Goal: Task Accomplishment & Management: Manage account settings

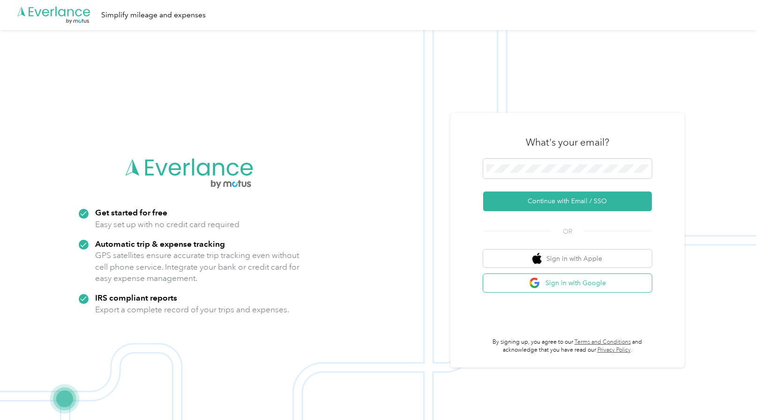
click at [598, 284] on button "Sign in with Google" at bounding box center [567, 283] width 169 height 18
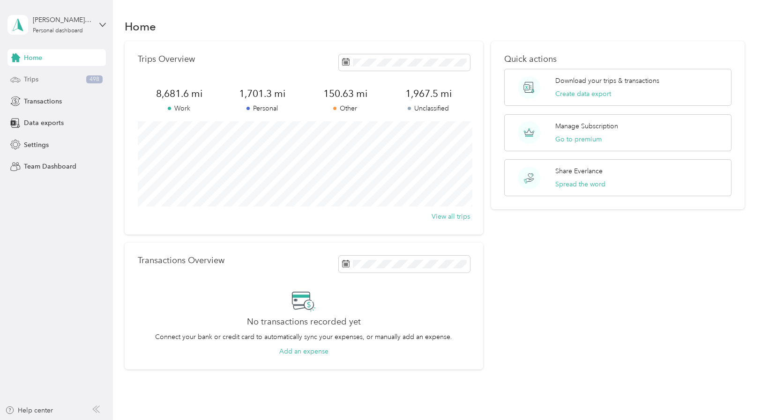
click at [55, 82] on div "Trips 498" at bounding box center [57, 79] width 98 height 17
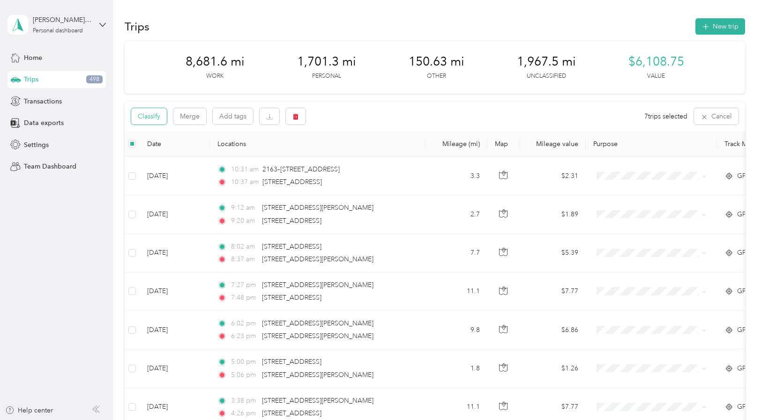
click at [146, 113] on button "Classify" at bounding box center [149, 116] width 36 height 16
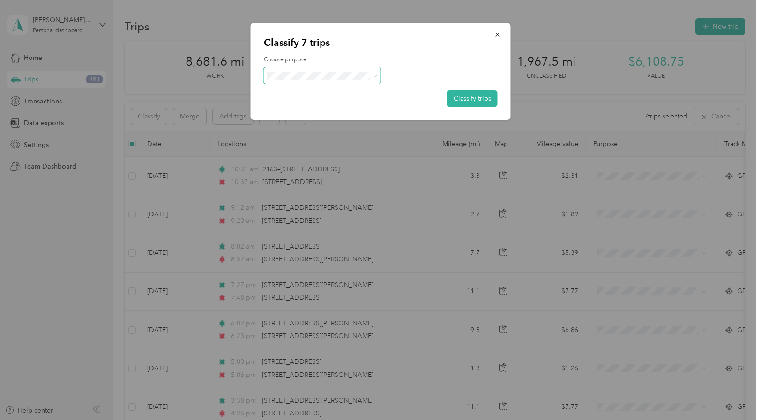
click at [364, 80] on span at bounding box center [322, 76] width 117 height 16
click at [317, 125] on span "Real Estate" at bounding box center [330, 126] width 87 height 10
click at [474, 96] on button "Classify trips" at bounding box center [472, 98] width 51 height 16
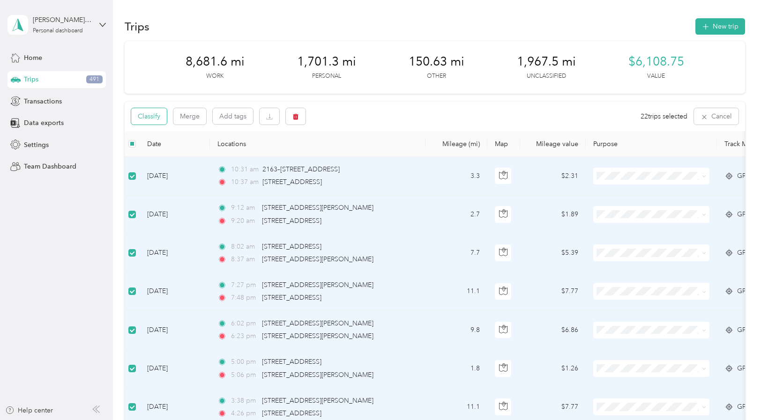
click at [156, 115] on button "Classify" at bounding box center [149, 116] width 36 height 16
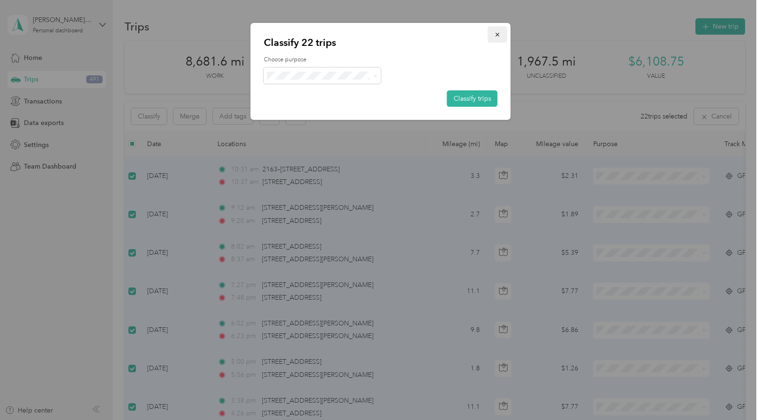
click at [499, 34] on icon "button" at bounding box center [498, 34] width 7 height 7
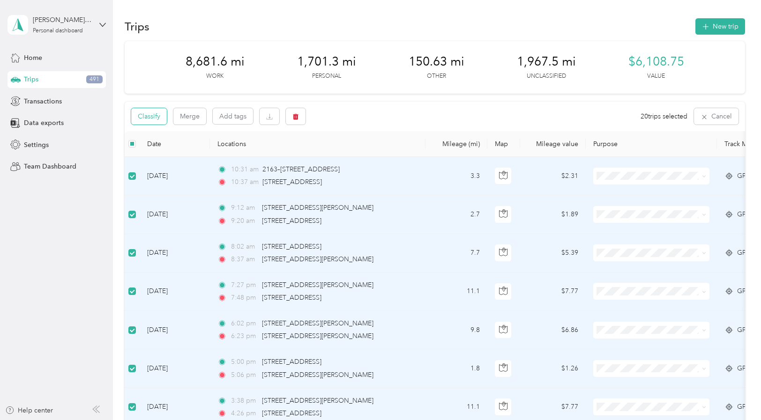
click at [151, 117] on button "Classify" at bounding box center [149, 116] width 36 height 16
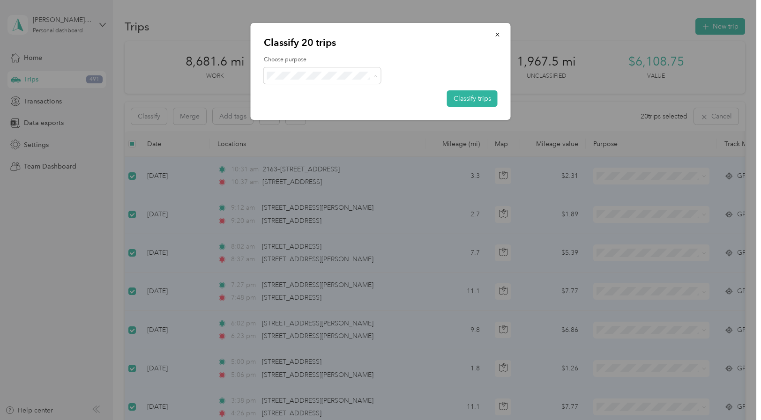
click at [343, 109] on span "Personal" at bounding box center [330, 110] width 87 height 10
click at [487, 99] on button "Classify trips" at bounding box center [472, 98] width 51 height 16
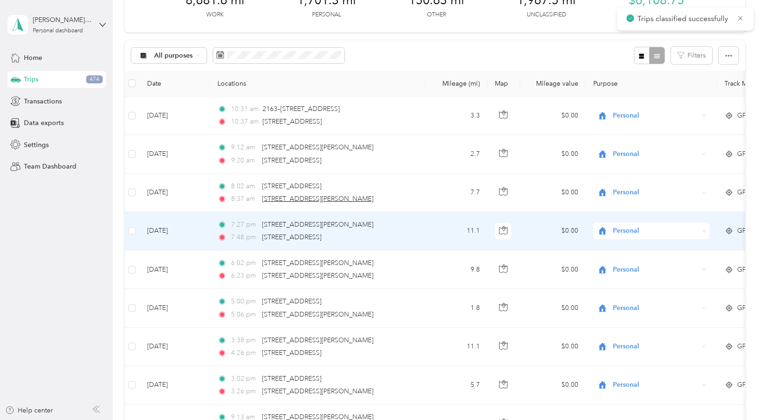
scroll to position [63, 0]
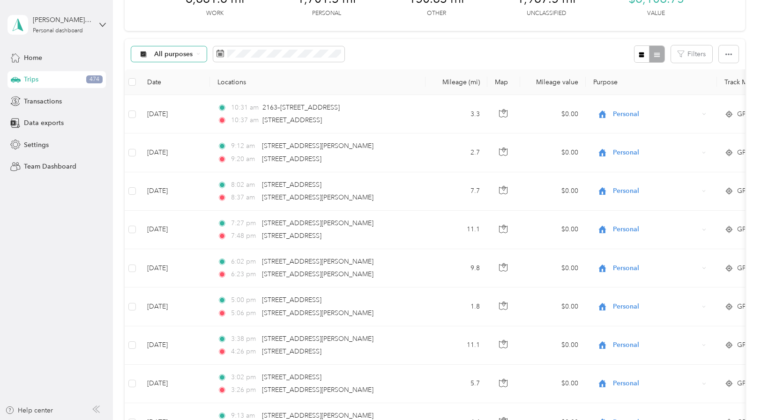
click at [174, 54] on span "All purposes" at bounding box center [173, 54] width 39 height 7
click at [176, 85] on span "Unclassified" at bounding box center [176, 88] width 45 height 10
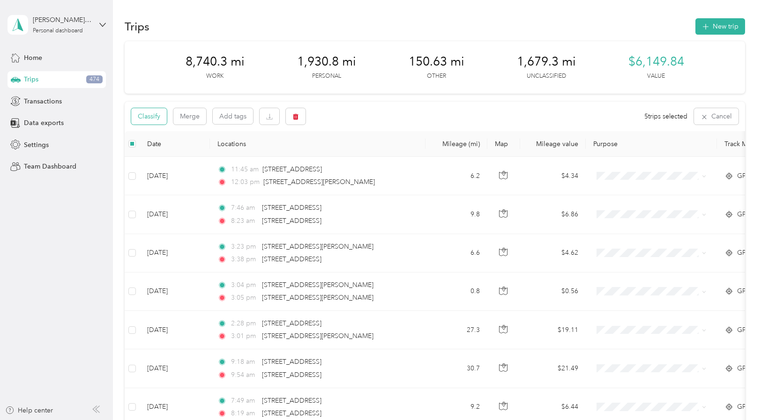
click at [150, 120] on button "Classify" at bounding box center [149, 116] width 36 height 16
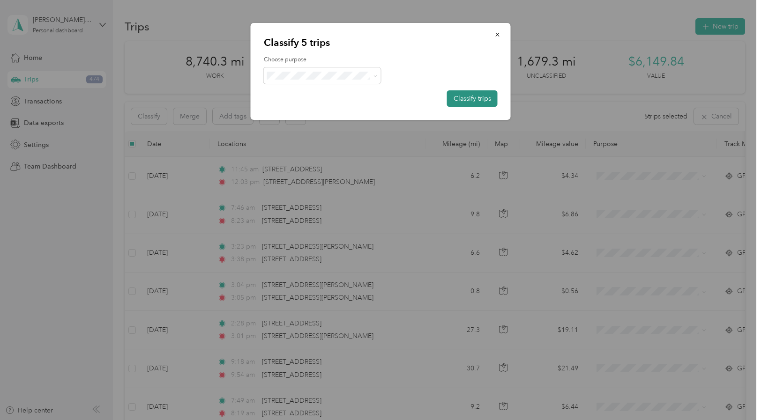
click at [480, 98] on button "Classify trips" at bounding box center [472, 98] width 51 height 16
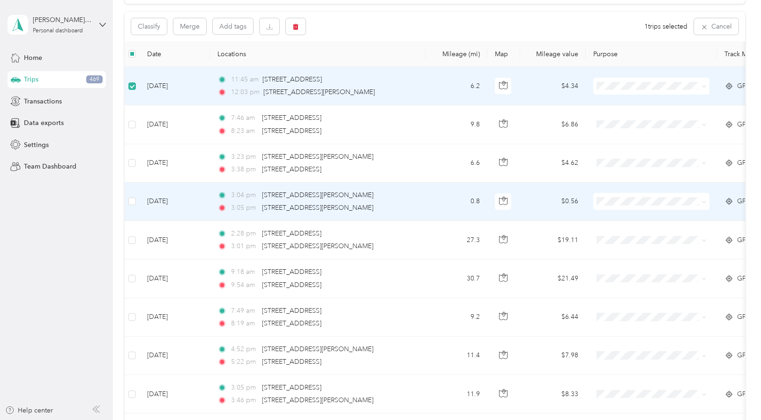
scroll to position [92, 0]
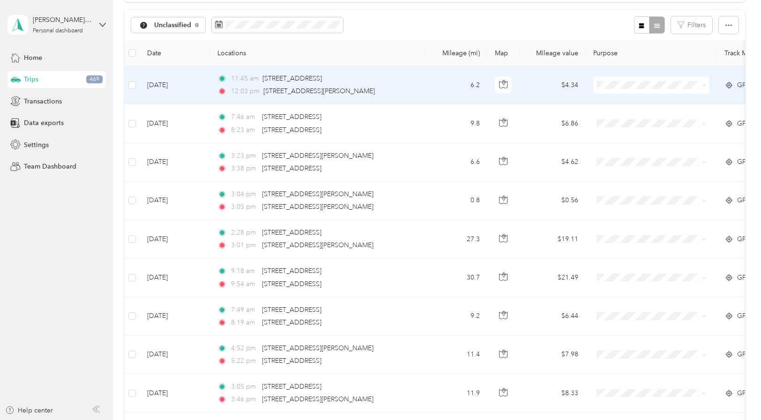
click at [649, 133] on span "Real Estate" at bounding box center [659, 136] width 87 height 10
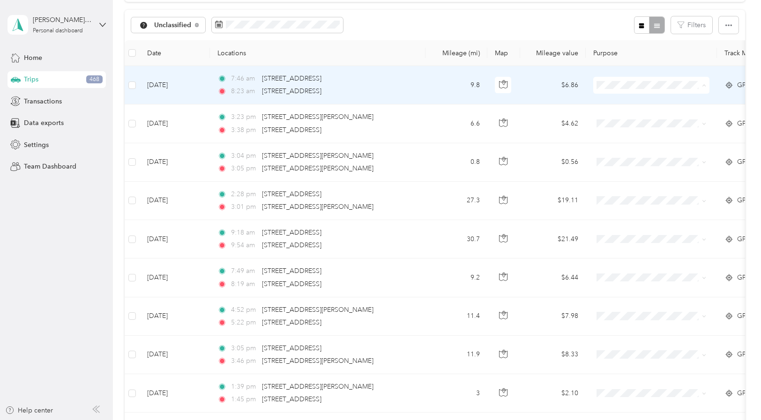
click at [655, 118] on span "Personal" at bounding box center [659, 119] width 87 height 10
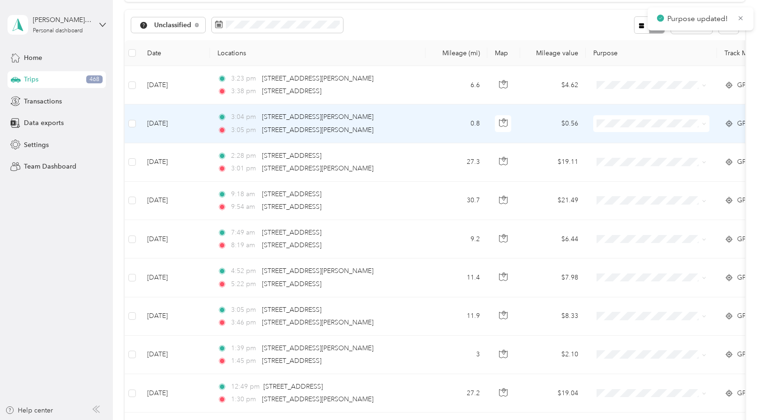
click at [655, 118] on span at bounding box center [651, 123] width 116 height 17
click at [621, 157] on span "Personal" at bounding box center [659, 158] width 87 height 10
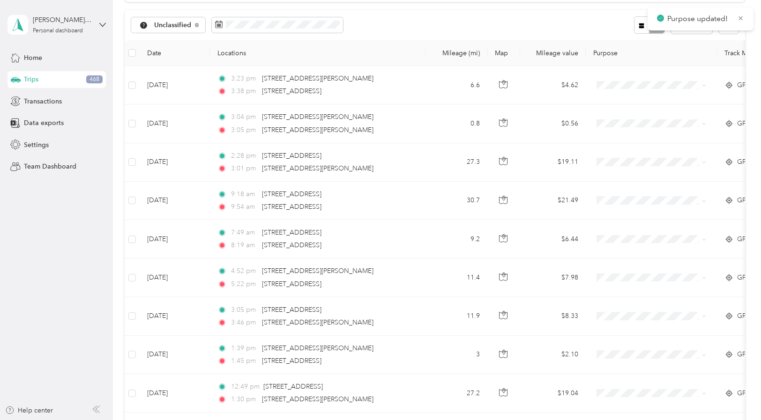
drag, startPoint x: 130, startPoint y: 59, endPoint x: 189, endPoint y: 57, distance: 59.1
click at [130, 59] on th at bounding box center [132, 53] width 15 height 26
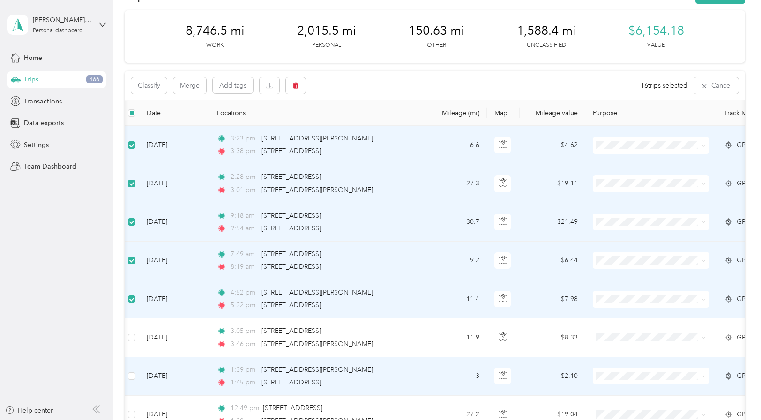
scroll to position [0, 0]
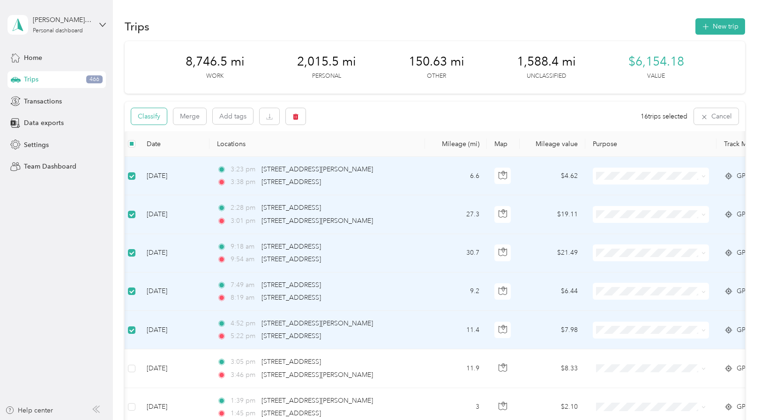
click at [150, 113] on button "Classify" at bounding box center [149, 116] width 36 height 16
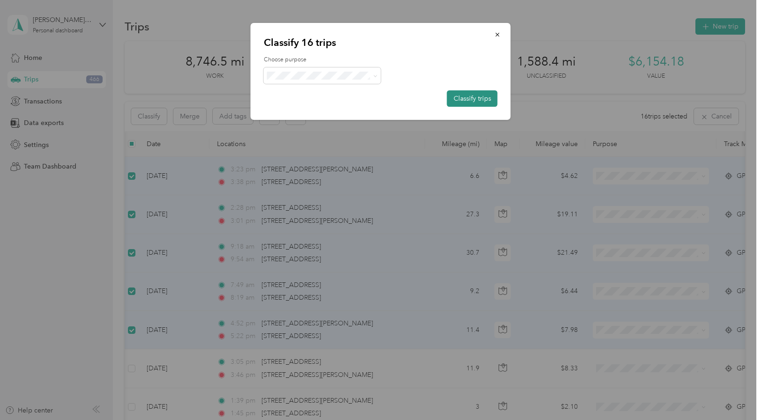
click at [481, 97] on button "Classify trips" at bounding box center [472, 98] width 51 height 16
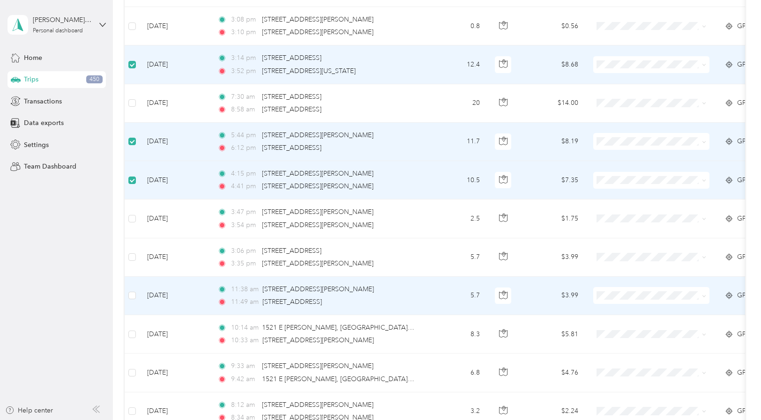
scroll to position [486, 0]
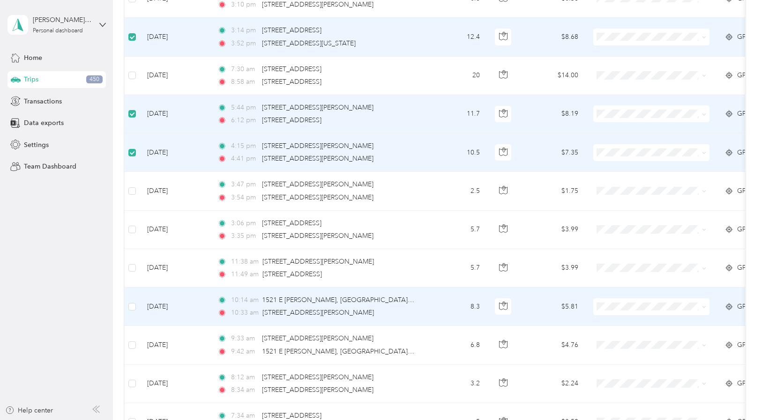
click at [136, 306] on td at bounding box center [132, 307] width 15 height 38
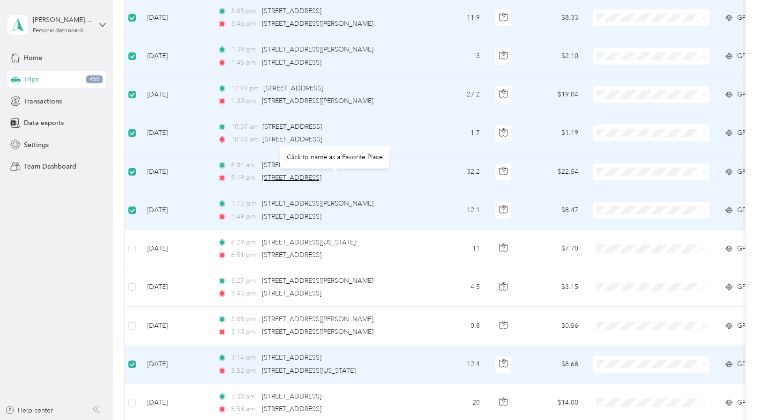
scroll to position [0, 0]
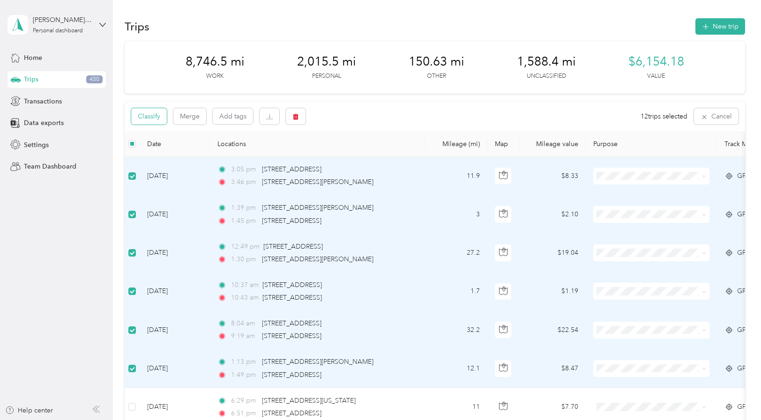
click at [156, 120] on button "Classify" at bounding box center [149, 116] width 36 height 16
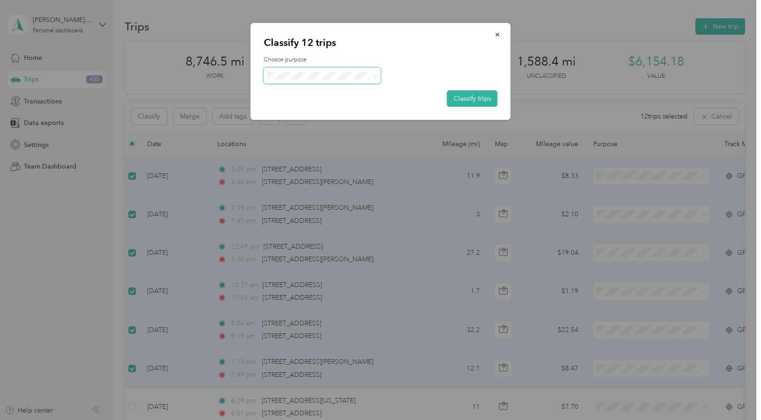
click at [342, 83] on span at bounding box center [322, 76] width 117 height 16
drag, startPoint x: 335, startPoint y: 118, endPoint x: 452, endPoint y: 117, distance: 117.7
click at [335, 118] on li "Real Estate" at bounding box center [322, 125] width 117 height 16
click at [485, 96] on button "Classify trips" at bounding box center [472, 98] width 51 height 16
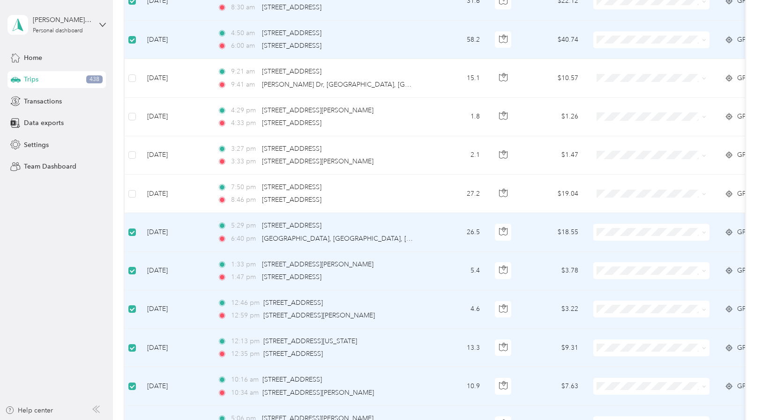
scroll to position [600, 0]
click at [126, 231] on td at bounding box center [132, 231] width 15 height 38
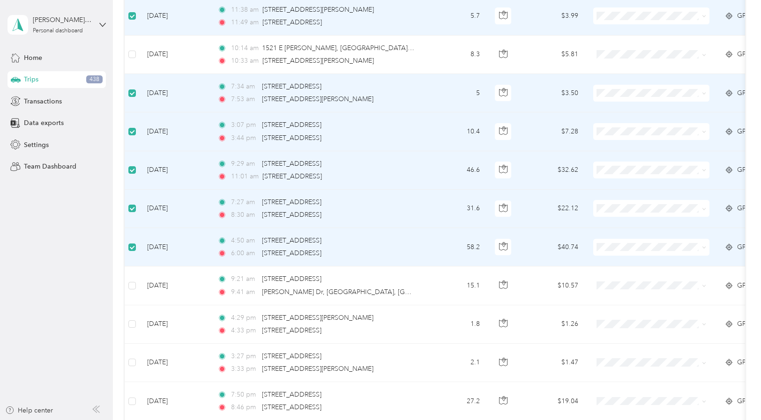
scroll to position [0, 0]
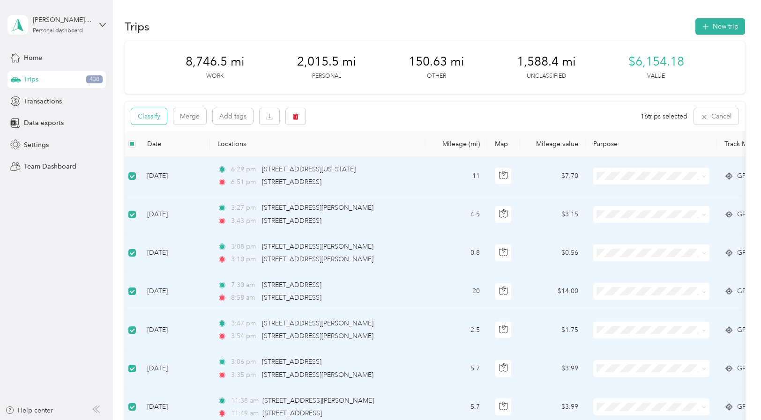
click at [162, 114] on button "Classify" at bounding box center [149, 116] width 36 height 16
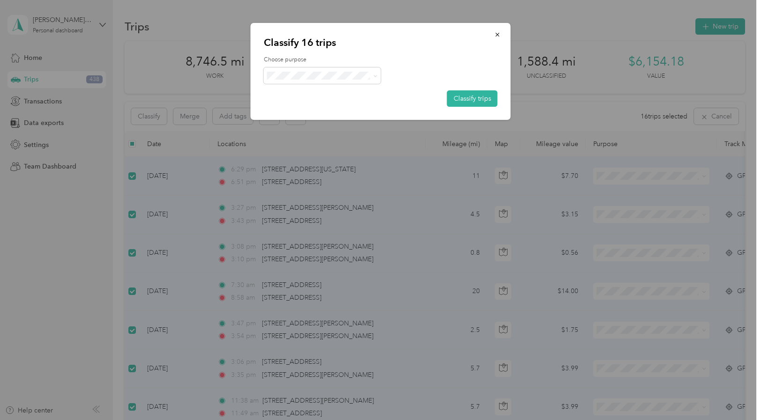
drag, startPoint x: 498, startPoint y: 37, endPoint x: 501, endPoint y: 165, distance: 128.5
click at [499, 38] on button "button" at bounding box center [498, 34] width 20 height 16
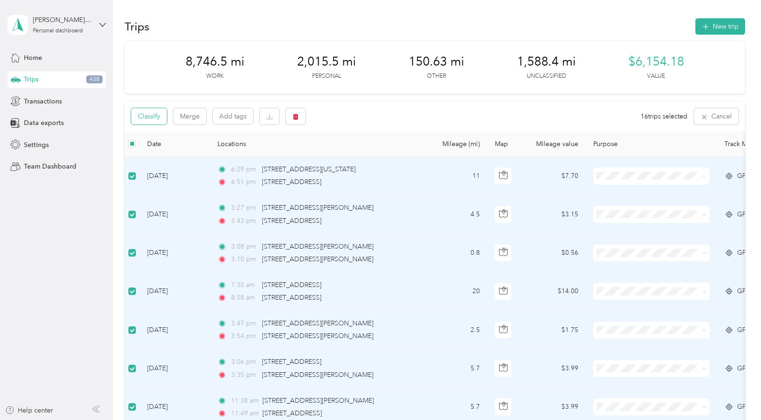
click at [148, 115] on button "Classify" at bounding box center [149, 116] width 36 height 16
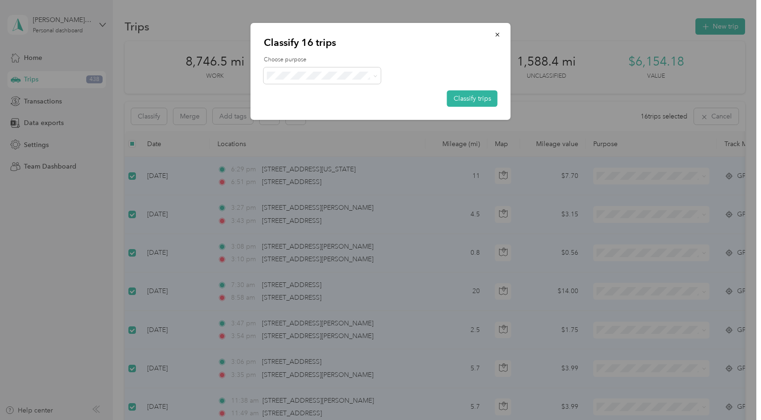
click at [313, 108] on span "Personal" at bounding box center [330, 109] width 87 height 10
click at [487, 99] on button "Classify trips" at bounding box center [472, 98] width 51 height 16
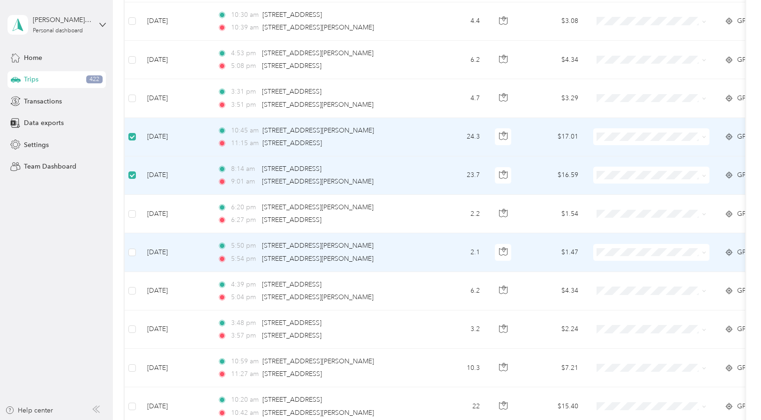
scroll to position [610, 0]
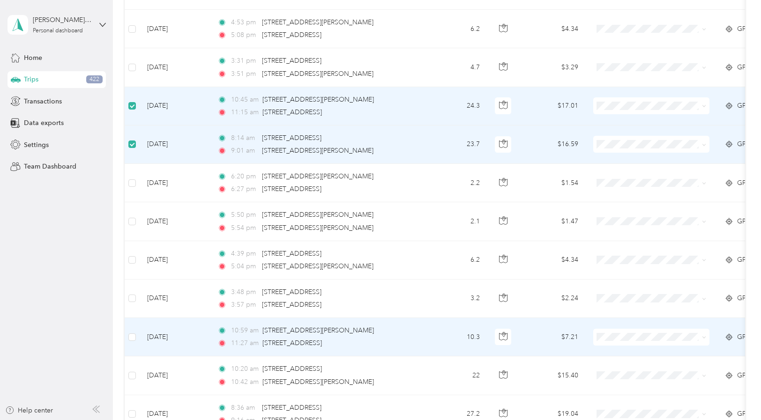
click at [137, 338] on td at bounding box center [132, 337] width 15 height 38
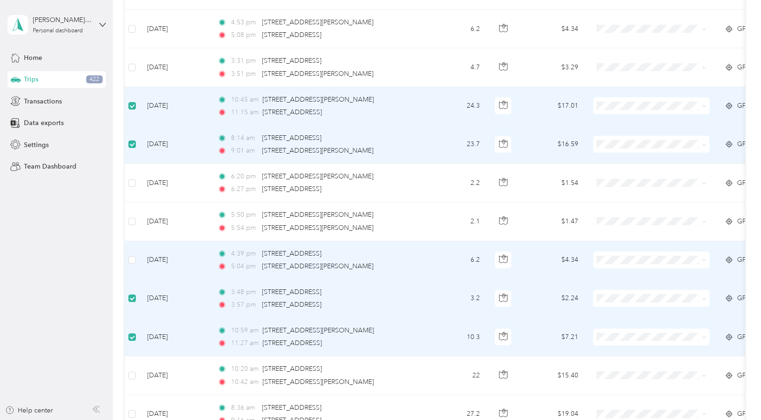
click at [126, 260] on td at bounding box center [132, 260] width 15 height 38
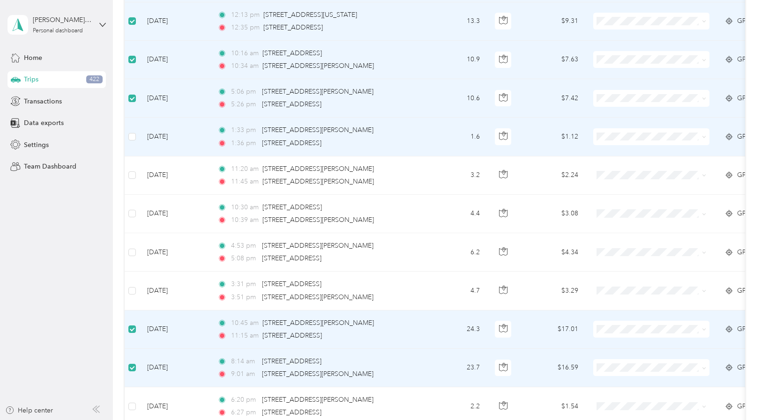
scroll to position [0, 0]
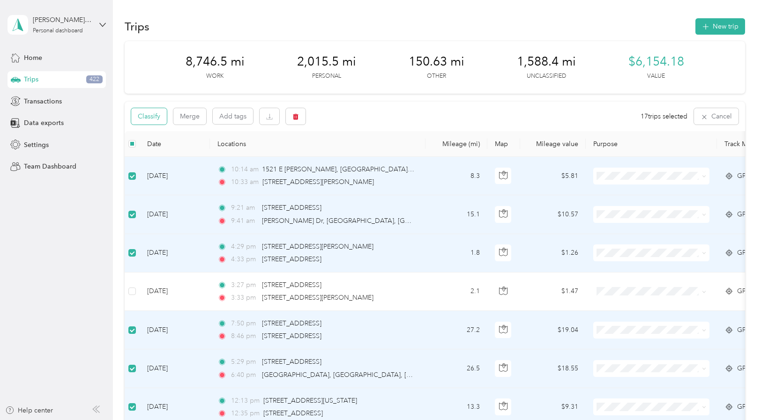
click at [155, 118] on button "Classify" at bounding box center [149, 116] width 36 height 16
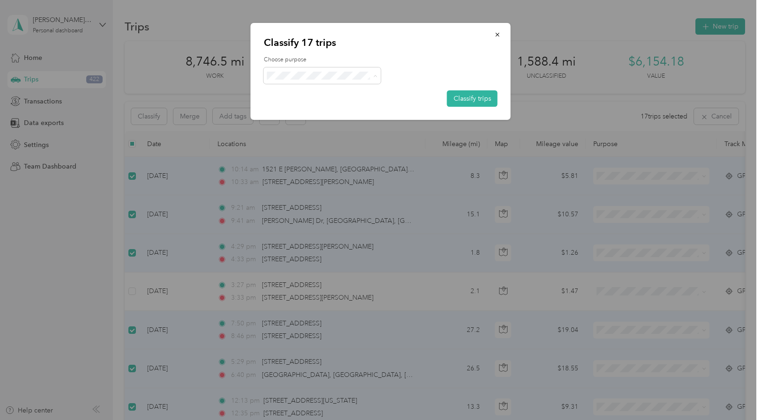
drag, startPoint x: 350, startPoint y: 120, endPoint x: 409, endPoint y: 112, distance: 60.2
click at [350, 121] on span "Real Estate" at bounding box center [330, 126] width 87 height 10
drag, startPoint x: 466, startPoint y: 98, endPoint x: 676, endPoint y: 127, distance: 212.0
click at [466, 98] on button "Classify trips" at bounding box center [472, 98] width 51 height 16
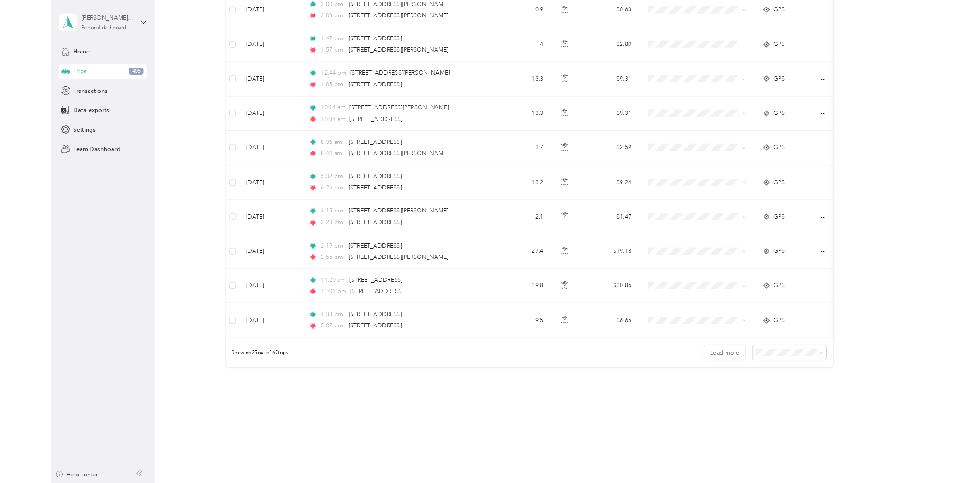
scroll to position [802, 0]
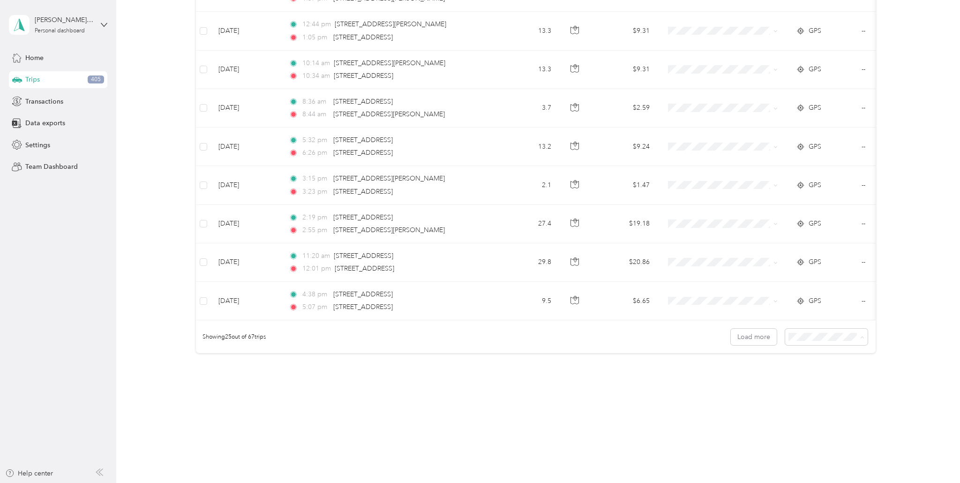
click at [761, 372] on span "50 per load" at bounding box center [813, 371] width 35 height 8
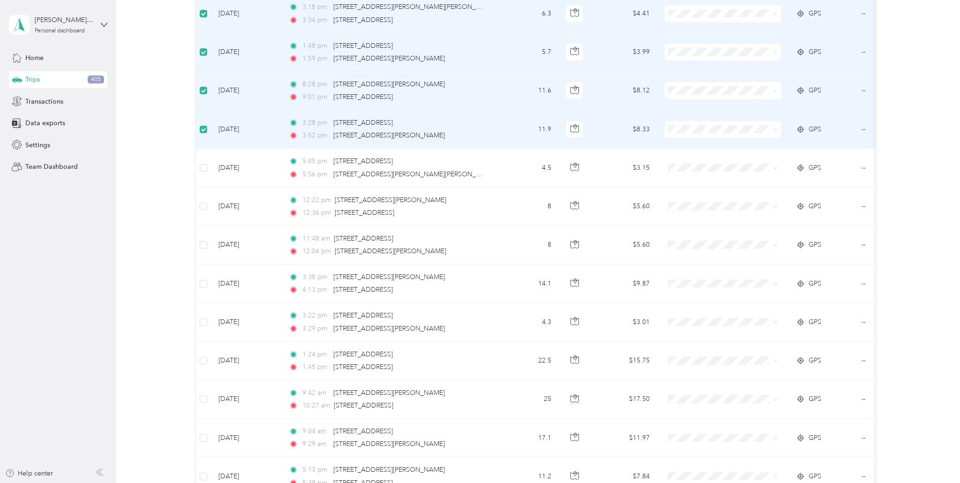
scroll to position [1590, 0]
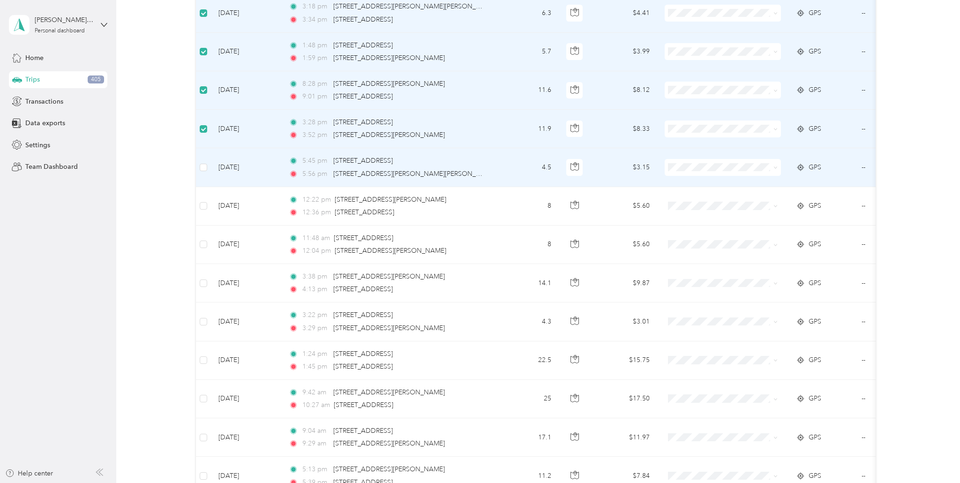
click at [202, 161] on td at bounding box center [203, 167] width 15 height 38
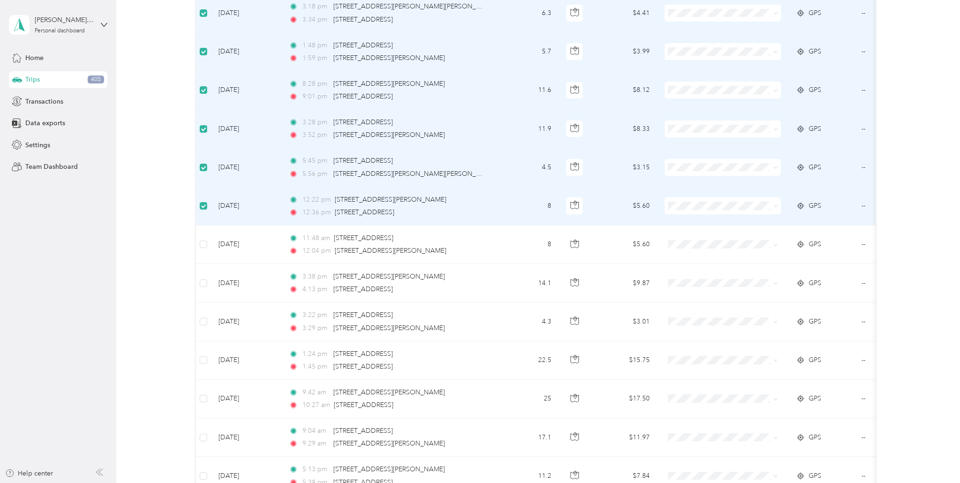
click at [208, 206] on td at bounding box center [203, 206] width 15 height 38
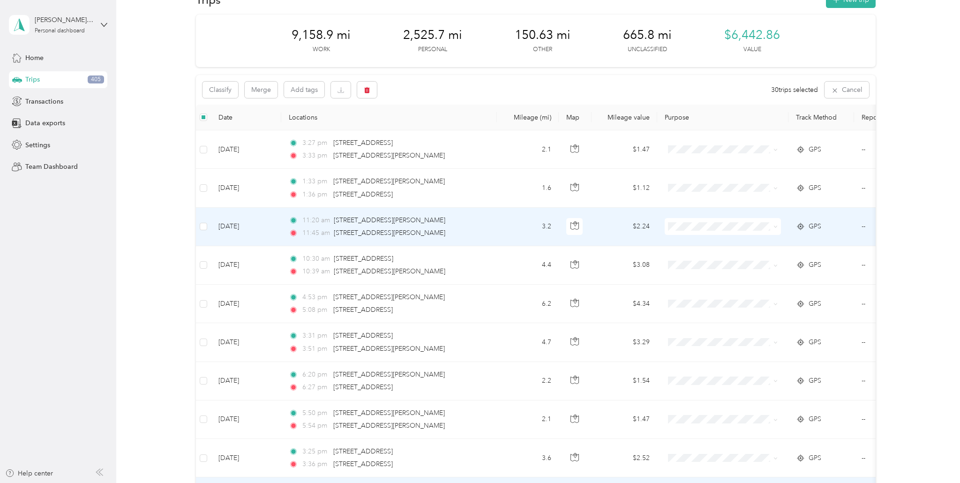
scroll to position [0, 0]
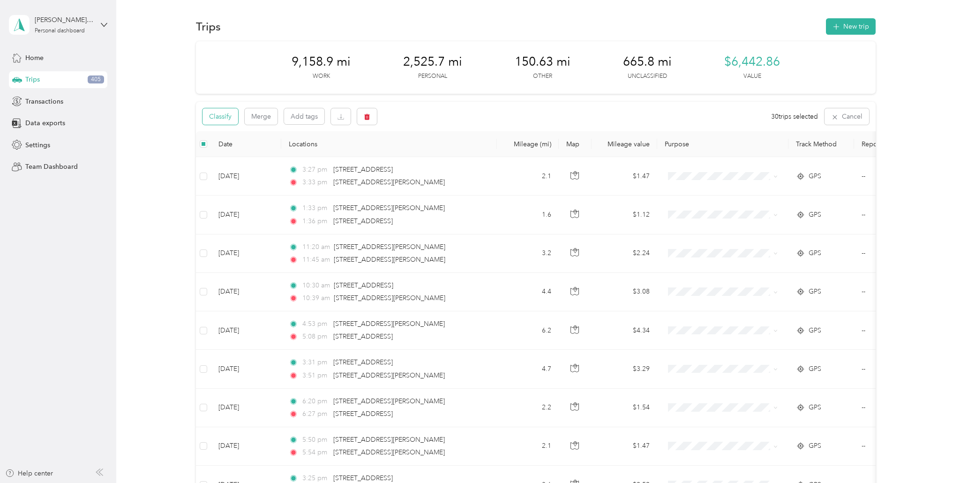
click at [231, 117] on button "Classify" at bounding box center [221, 116] width 36 height 16
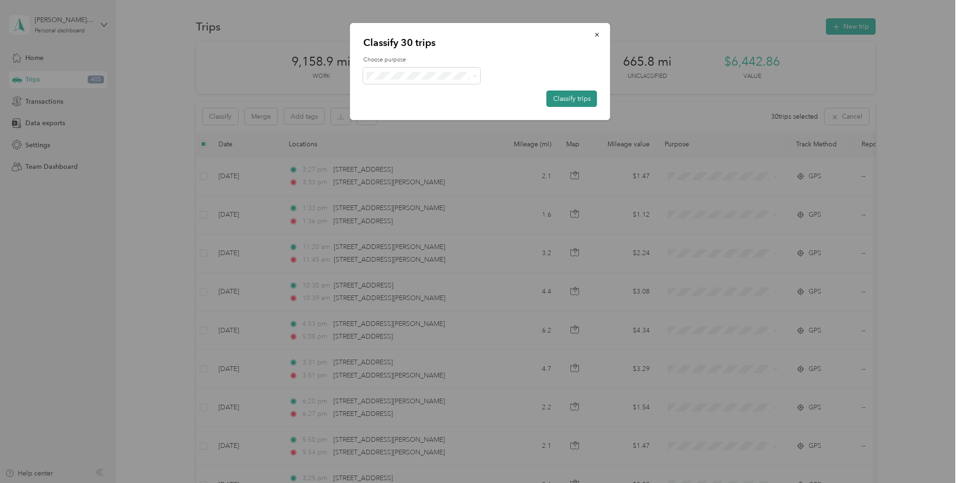
click at [580, 98] on button "Classify trips" at bounding box center [572, 98] width 51 height 16
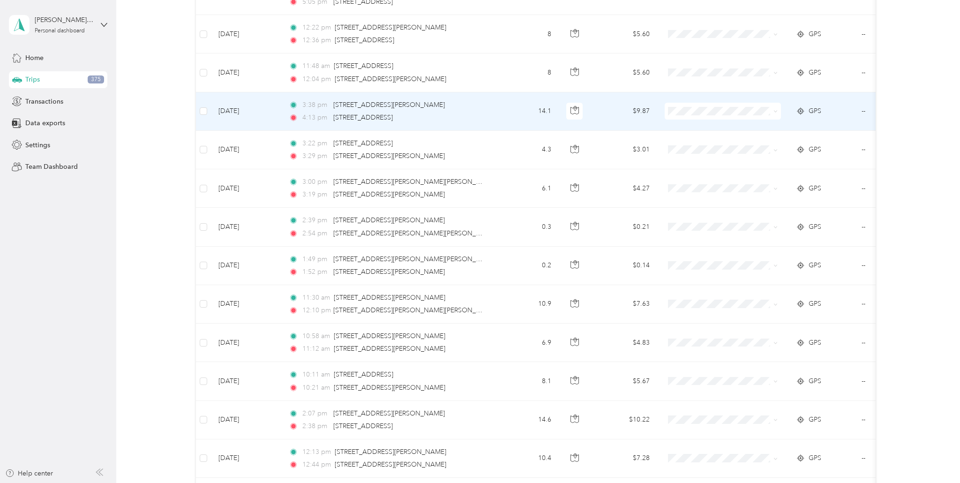
scroll to position [760, 0]
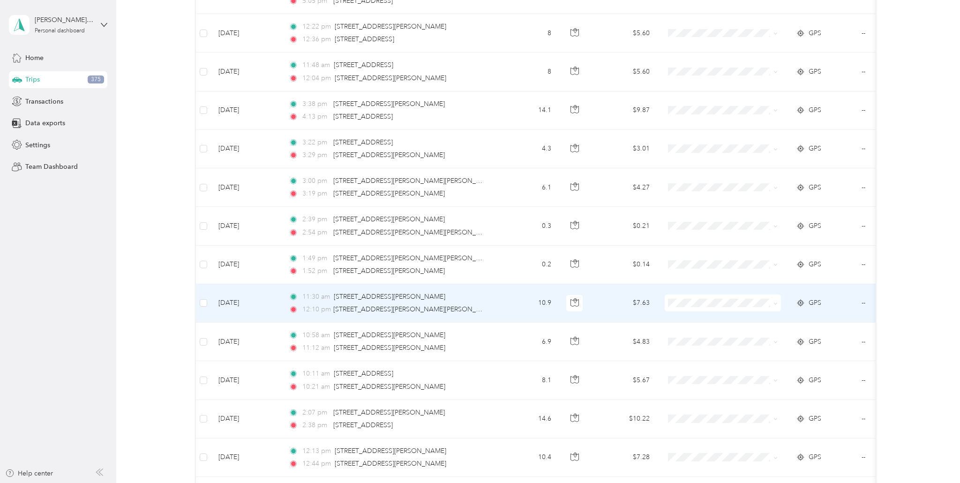
click at [199, 300] on td at bounding box center [203, 303] width 15 height 38
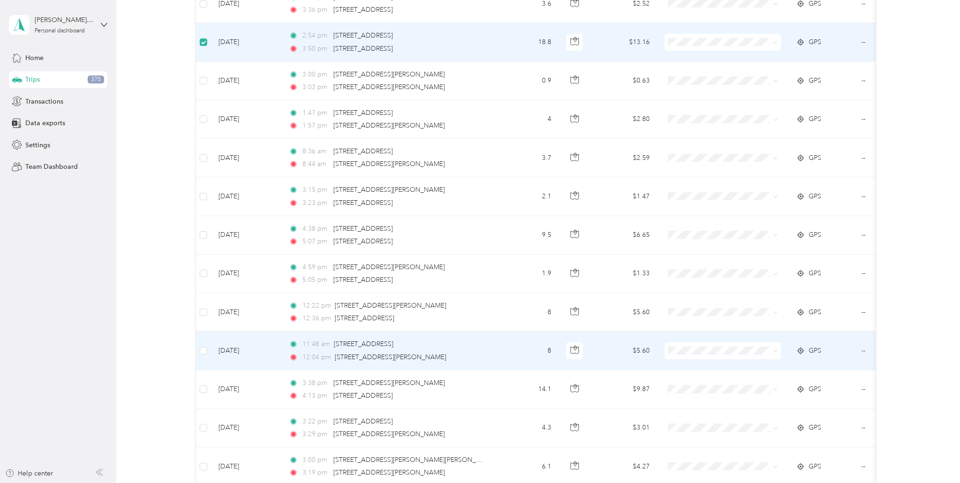
scroll to position [0, 0]
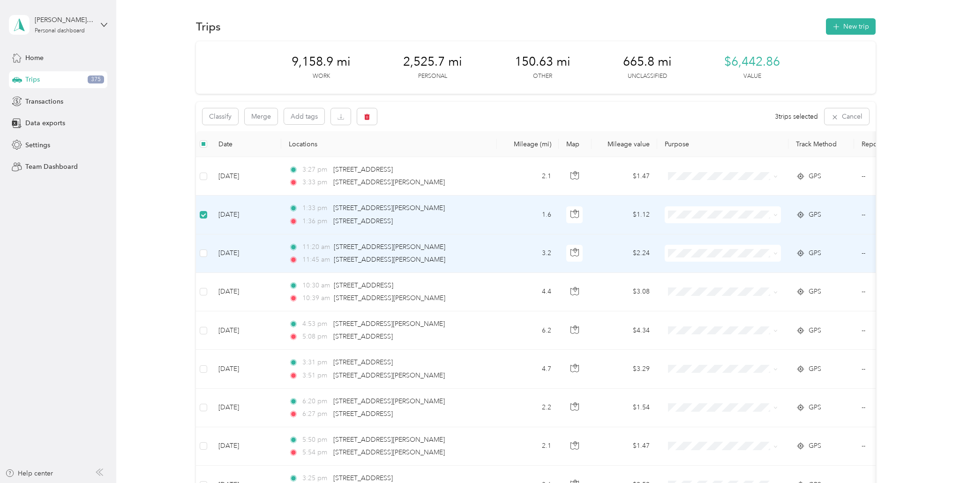
click at [208, 252] on td at bounding box center [203, 253] width 15 height 38
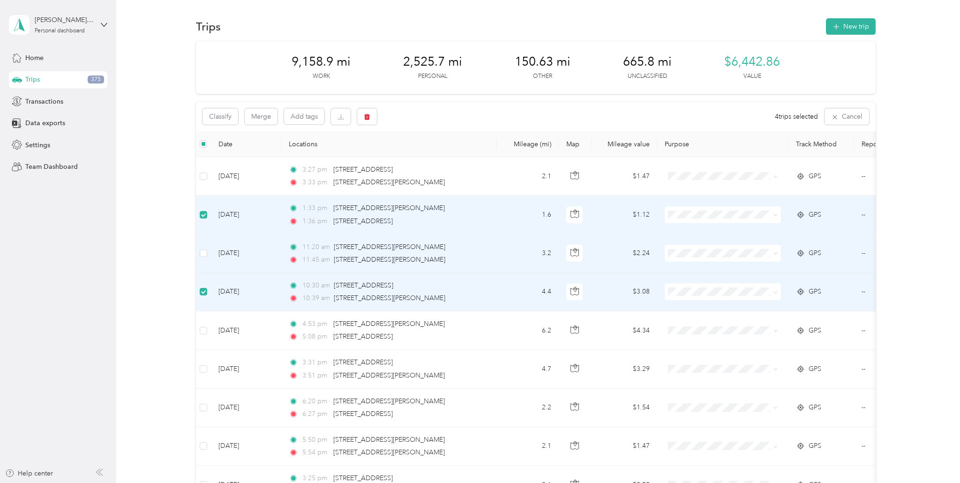
click at [205, 244] on td at bounding box center [203, 253] width 15 height 38
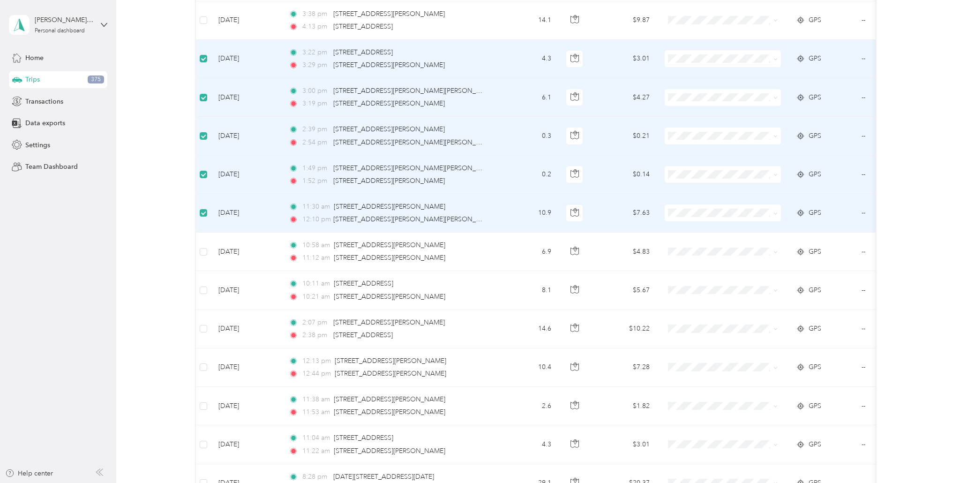
scroll to position [853, 0]
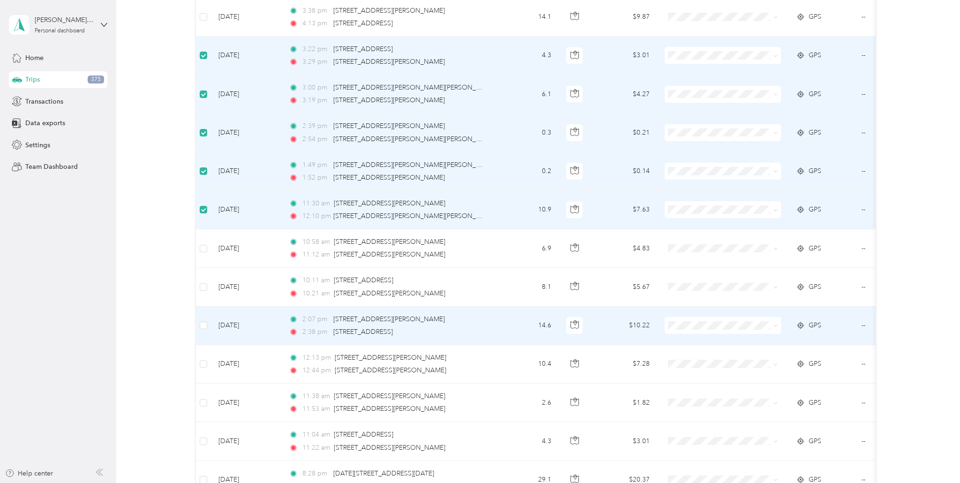
click at [198, 323] on td at bounding box center [203, 326] width 15 height 38
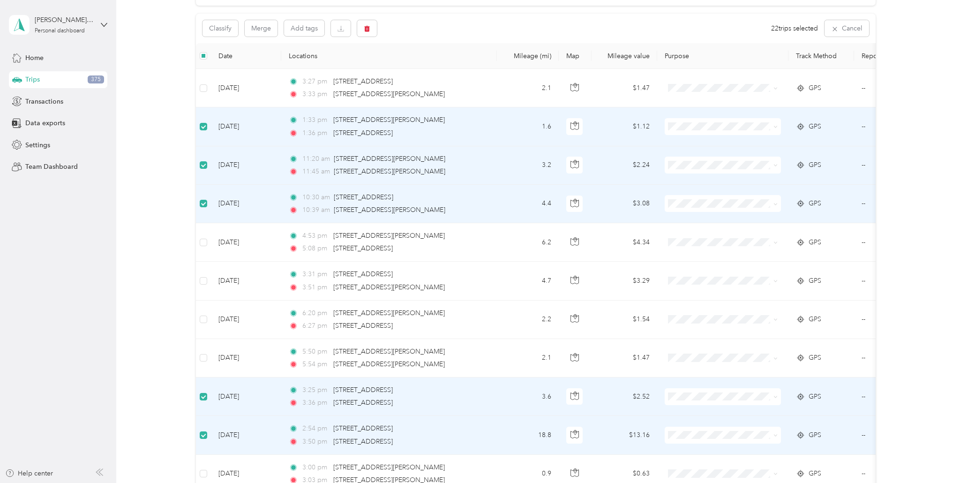
scroll to position [0, 0]
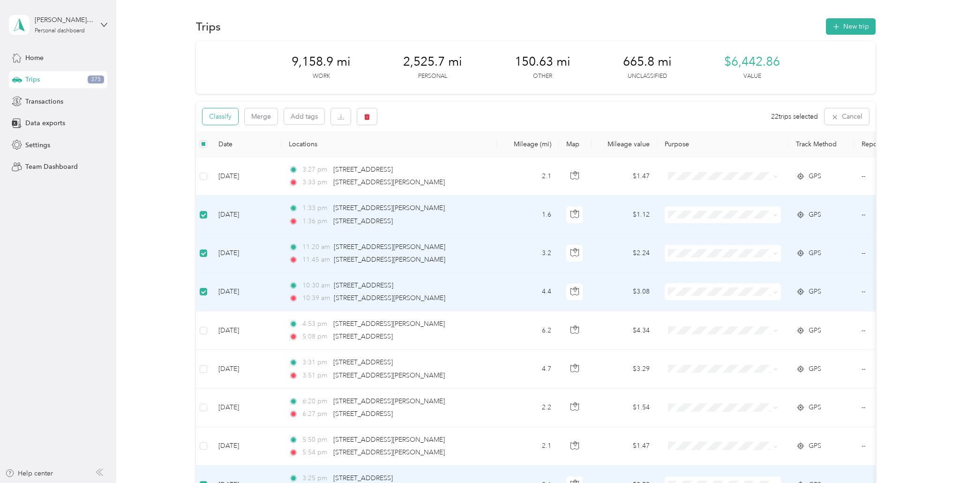
click at [227, 114] on button "Classify" at bounding box center [221, 116] width 36 height 16
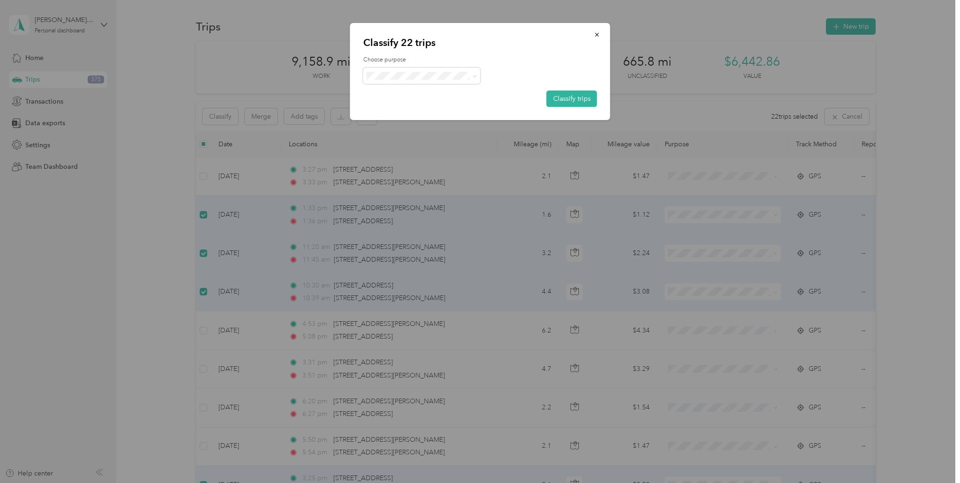
drag, startPoint x: 563, startPoint y: 100, endPoint x: 733, endPoint y: 100, distance: 170.6
click at [563, 100] on button "Classify trips" at bounding box center [572, 98] width 51 height 16
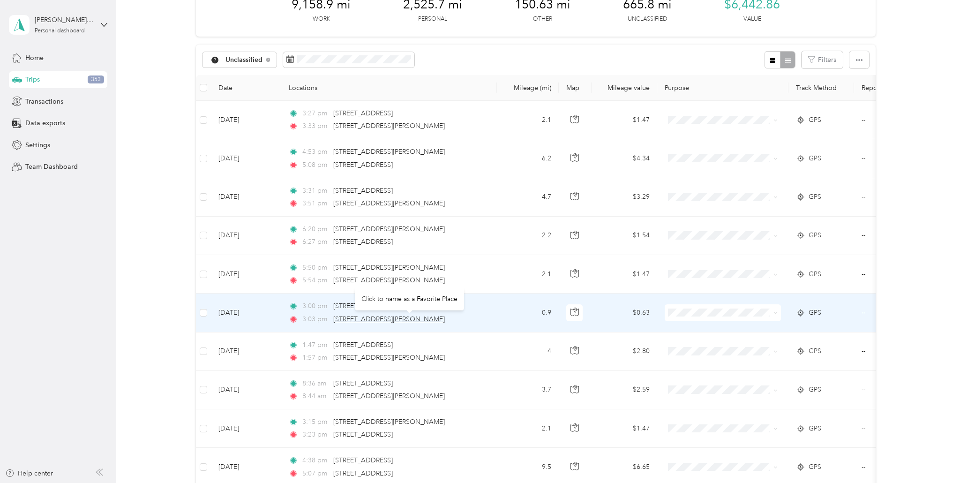
scroll to position [55, 0]
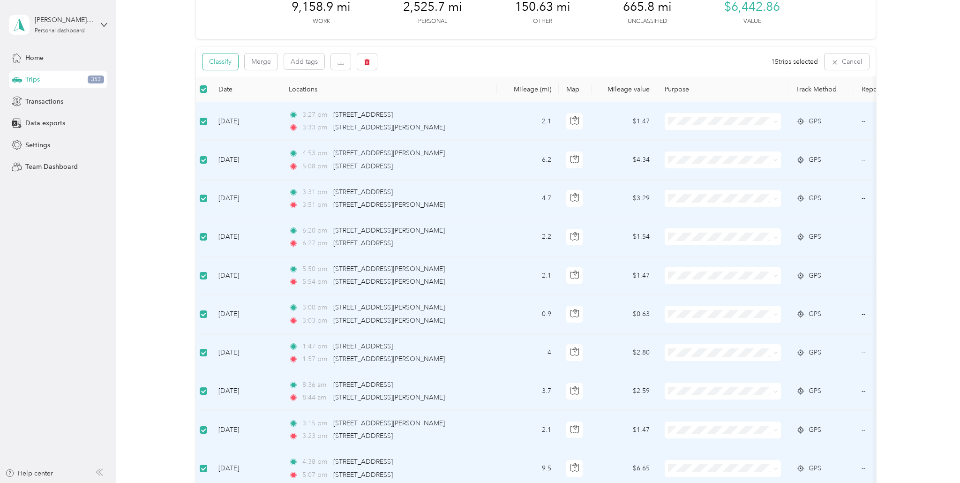
click at [232, 57] on button "Classify" at bounding box center [221, 61] width 36 height 16
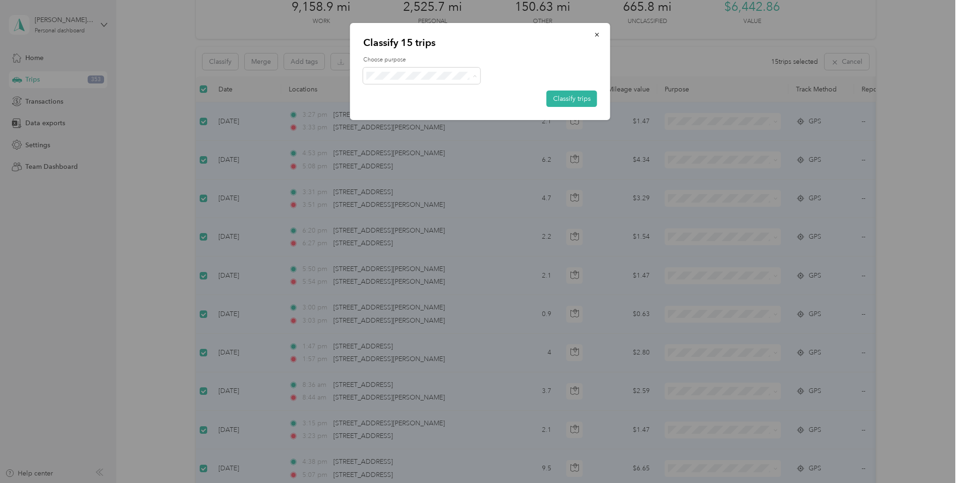
drag, startPoint x: 431, startPoint y: 106, endPoint x: 511, endPoint y: 104, distance: 79.7
click at [431, 106] on span "Personal" at bounding box center [429, 110] width 87 height 10
drag, startPoint x: 592, startPoint y: 101, endPoint x: 411, endPoint y: 105, distance: 181.0
click at [591, 101] on button "Classify trips" at bounding box center [572, 98] width 51 height 16
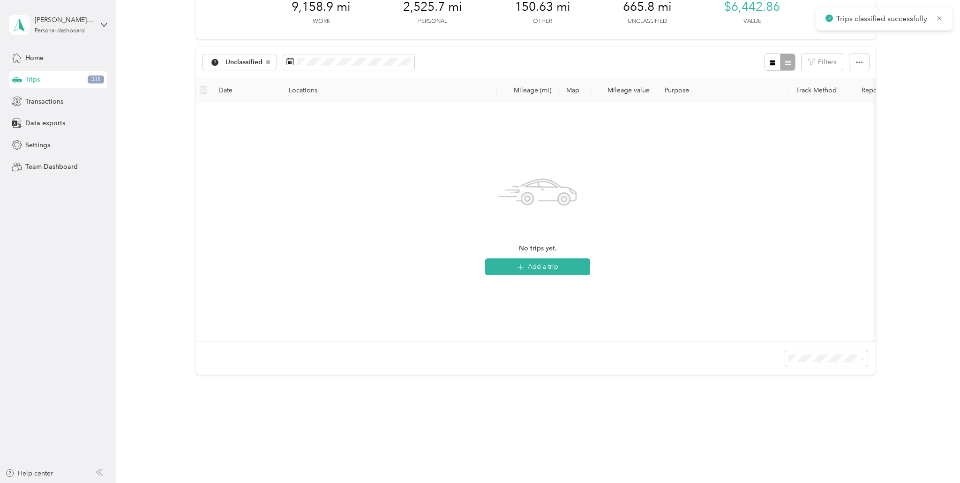
scroll to position [0, 0]
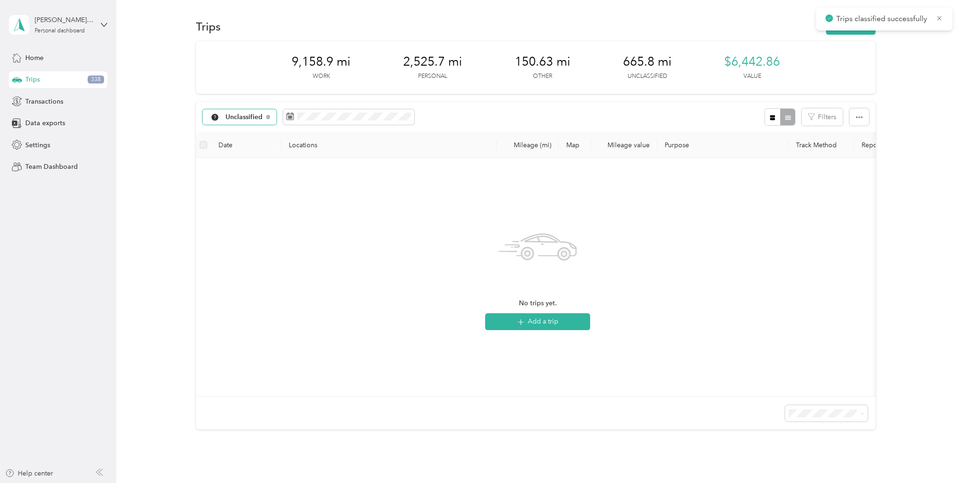
click at [250, 119] on span "Unclassified" at bounding box center [244, 117] width 38 height 7
click at [242, 168] on li "Work" at bounding box center [242, 166] width 78 height 16
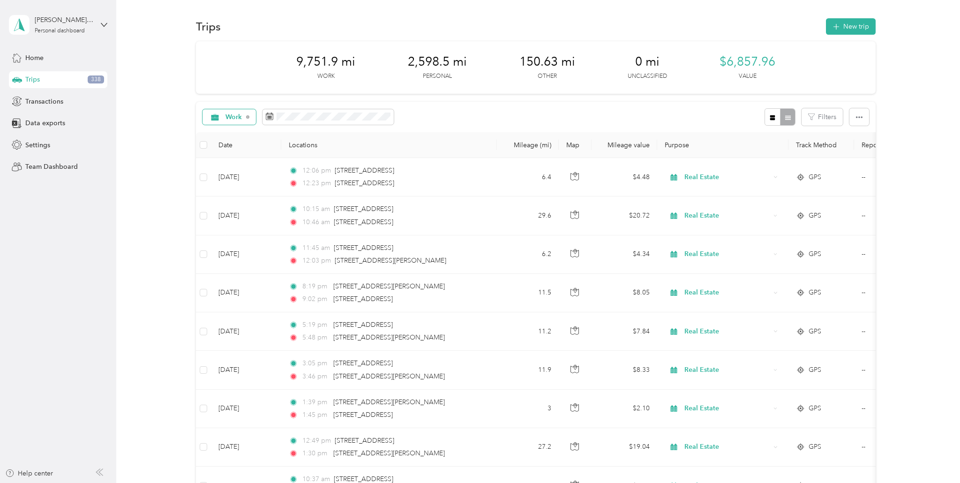
click at [225, 112] on div "Work" at bounding box center [230, 117] width 54 height 16
click at [247, 241] on li "Medical" at bounding box center [237, 248] width 68 height 16
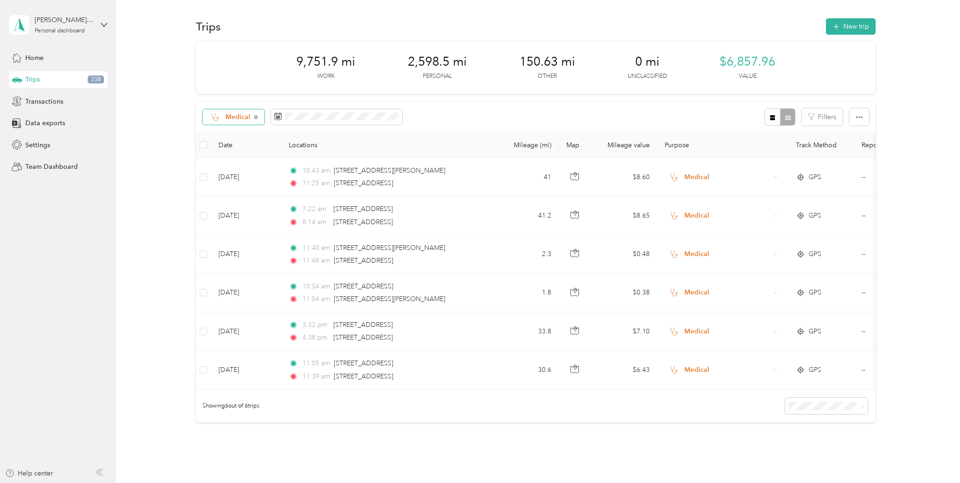
click at [240, 115] on span "Medical" at bounding box center [237, 117] width 25 height 7
click at [239, 137] on li "All purposes" at bounding box center [237, 134] width 68 height 16
